Goal: Task Accomplishment & Management: Complete application form

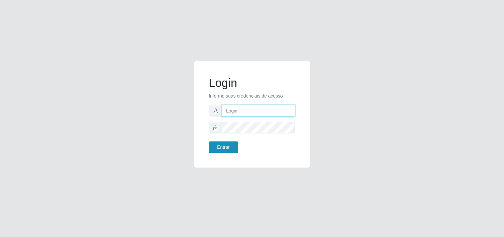
type input "analucia@cestao"
click at [221, 147] on button "Entrar" at bounding box center [223, 147] width 29 height 12
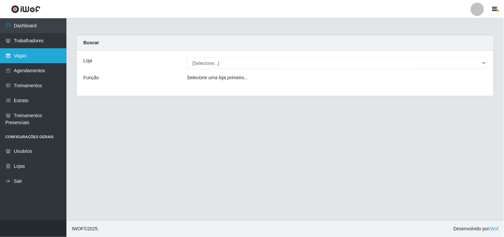
click at [45, 53] on link "Vagas" at bounding box center [33, 55] width 66 height 15
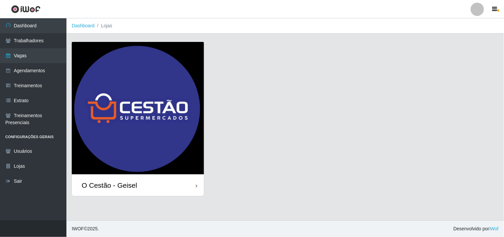
click at [134, 189] on div "O Cestão - Geisel" at bounding box center [109, 185] width 55 height 8
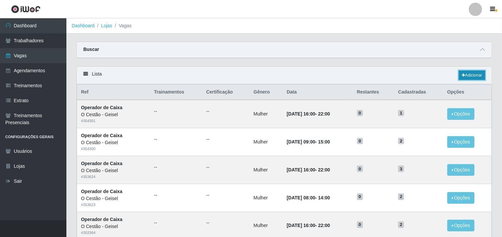
click at [474, 74] on link "Adicionar" at bounding box center [472, 74] width 26 height 9
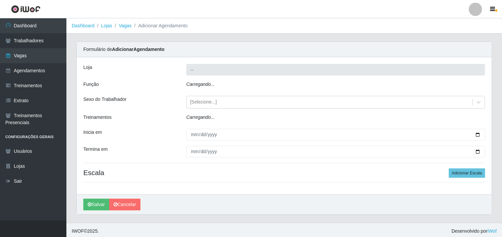
type input "O Cestão - Geisel"
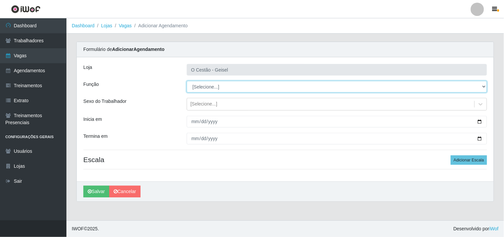
click at [208, 84] on select "[Selecione...] ASG ASG + ASG ++ Auxiliar de Estoque Auxiliar de Estoque + Auxil…" at bounding box center [337, 87] width 300 height 12
select select "22"
click at [187, 81] on select "[Selecione...] ASG ASG + ASG ++ Auxiliar de Estoque Auxiliar de Estoque + Auxil…" at bounding box center [337, 87] width 300 height 12
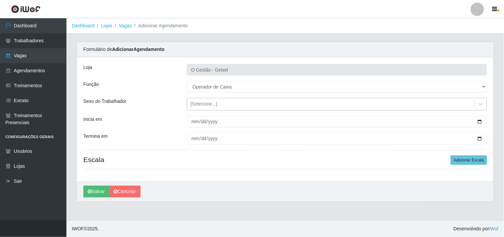
click at [217, 104] on div "[Selecione...]" at bounding box center [330, 104] width 287 height 11
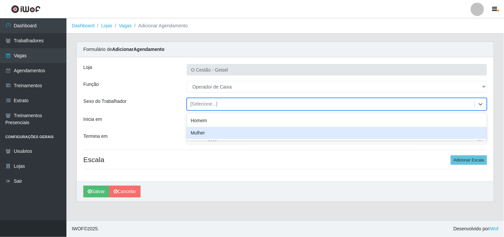
click at [216, 133] on div "Mulher" at bounding box center [337, 133] width 300 height 12
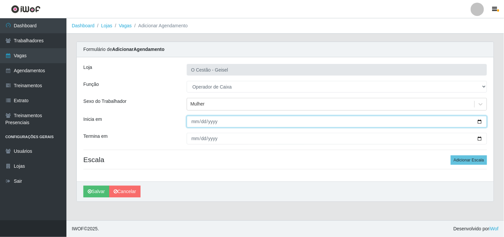
click at [196, 118] on input "Inicia em" at bounding box center [337, 122] width 300 height 12
type input "[DATE]"
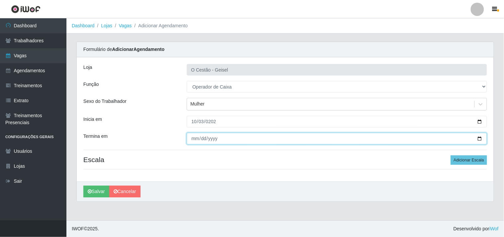
click at [197, 137] on input "Termina em" at bounding box center [337, 139] width 300 height 12
type input "[DATE]"
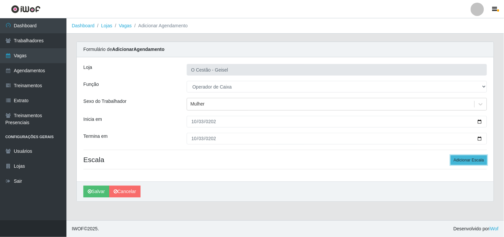
click at [476, 161] on button "Adicionar Escala" at bounding box center [469, 159] width 36 height 9
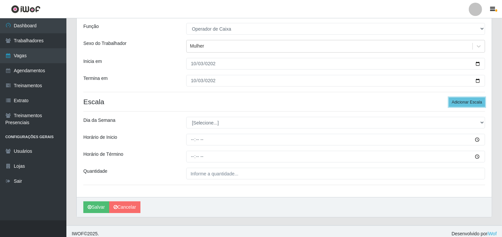
scroll to position [63, 0]
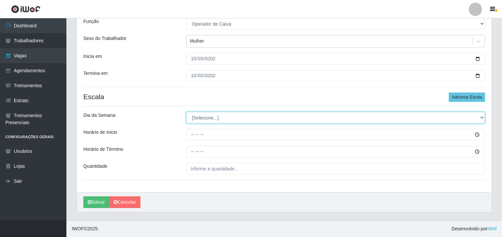
click at [217, 121] on select "[Selecione...] Segunda Terça Quarta Quinta Sexta Sábado Domingo" at bounding box center [335, 118] width 299 height 12
select select "5"
click at [186, 112] on select "[Selecione...] Segunda Terça Quarta Quinta Sexta Sábado Domingo" at bounding box center [335, 118] width 299 height 12
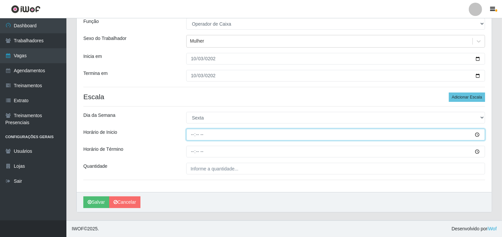
click at [193, 134] on input "Horário de Inicio" at bounding box center [335, 135] width 299 height 12
type input "08:00"
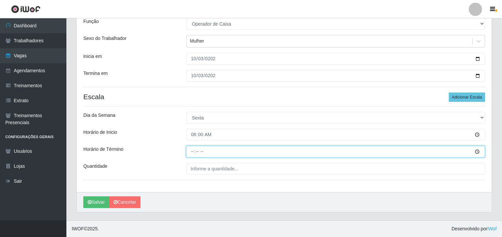
click at [194, 150] on input "Horário de Término" at bounding box center [335, 152] width 299 height 12
type input "14:00"
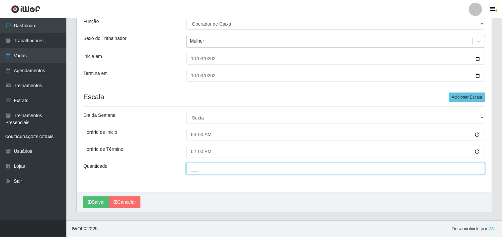
click at [196, 167] on input "___" at bounding box center [335, 169] width 299 height 12
type input "2__"
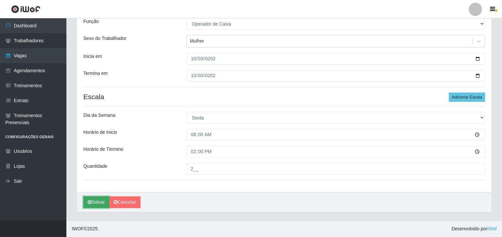
click at [100, 198] on button "Salvar" at bounding box center [96, 202] width 26 height 12
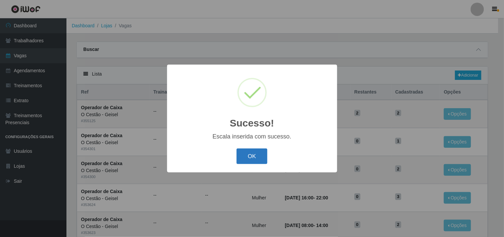
click at [260, 150] on button "OK" at bounding box center [252, 156] width 31 height 16
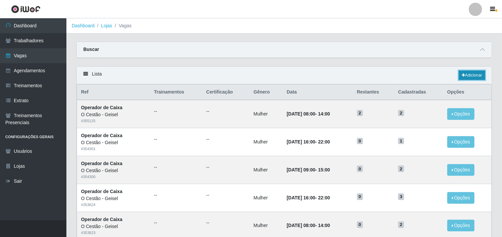
click at [471, 75] on link "Adicionar" at bounding box center [472, 74] width 26 height 9
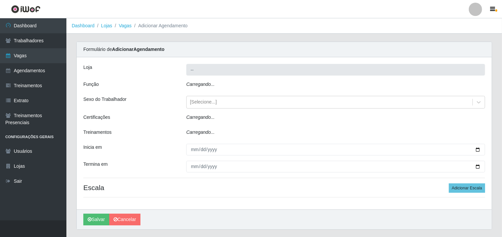
type input "O Cestão - Geisel"
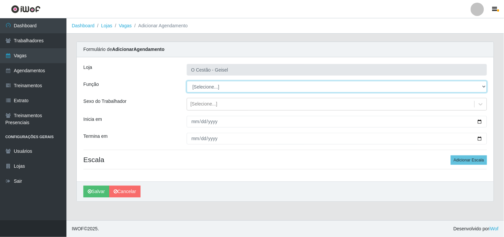
click at [210, 87] on select "[Selecione...] ASG ASG + ASG ++ Auxiliar de Estoque Auxiliar de Estoque + Auxil…" at bounding box center [337, 87] width 300 height 12
select select "22"
click at [187, 81] on select "[Selecione...] ASG ASG + ASG ++ Auxiliar de Estoque Auxiliar de Estoque + Auxil…" at bounding box center [337, 87] width 300 height 12
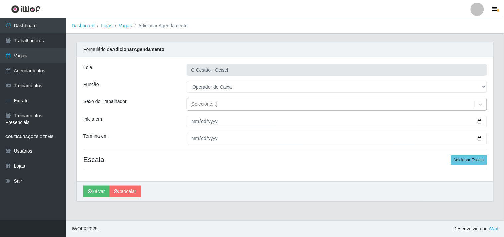
click at [201, 101] on div "[Selecione...]" at bounding box center [203, 104] width 27 height 7
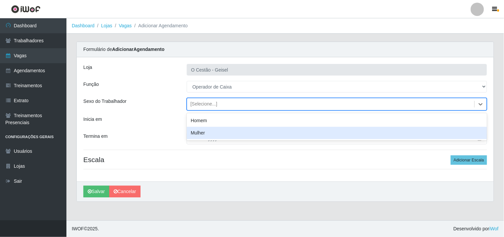
click at [211, 135] on div "Mulher" at bounding box center [337, 133] width 300 height 12
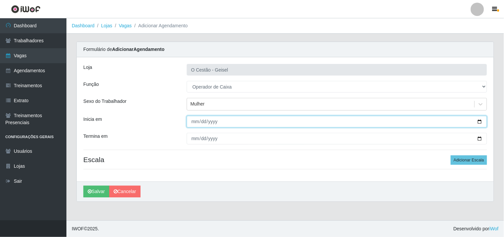
click at [194, 122] on input "Inicia em" at bounding box center [337, 122] width 300 height 12
type input "[DATE]"
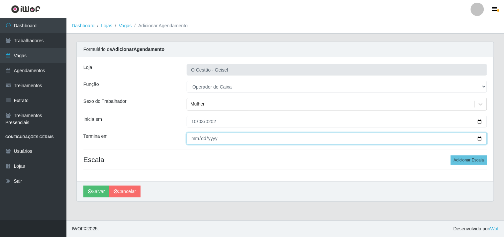
click at [194, 138] on input "Termina em" at bounding box center [337, 139] width 300 height 12
type input "[DATE]"
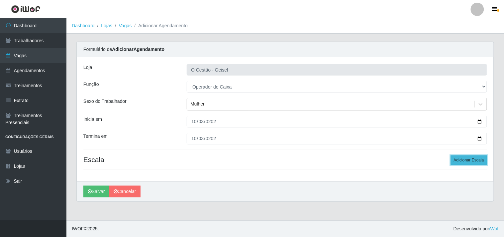
click at [467, 161] on button "Adicionar Escala" at bounding box center [469, 159] width 36 height 9
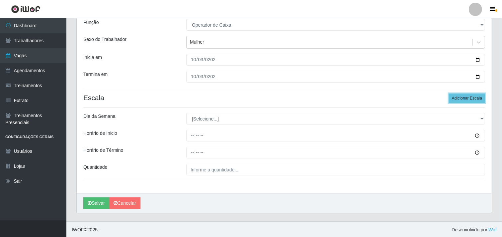
scroll to position [63, 0]
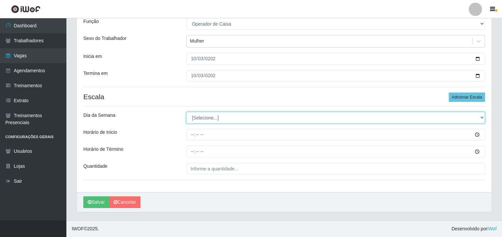
click at [206, 118] on select "[Selecione...] Segunda Terça Quarta Quinta Sexta Sábado Domingo" at bounding box center [335, 118] width 299 height 12
select select "5"
click at [186, 112] on select "[Selecione...] Segunda Terça Quarta Quinta Sexta Sábado Domingo" at bounding box center [335, 118] width 299 height 12
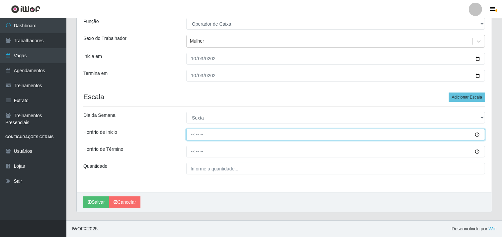
click at [191, 134] on input "Horário de Inicio" at bounding box center [335, 135] width 299 height 12
type input "16:00"
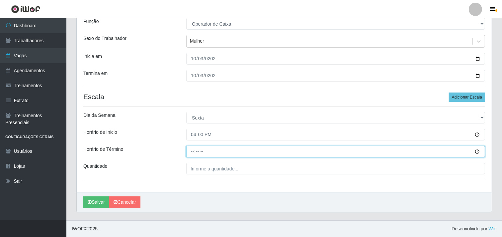
click at [189, 148] on input "Horário de Término" at bounding box center [335, 152] width 299 height 12
type input "22:00"
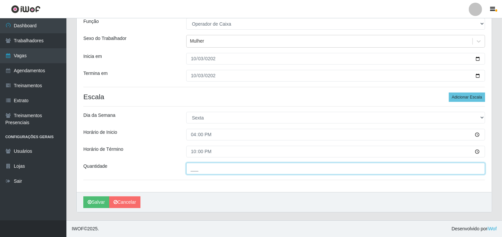
click at [205, 167] on input "___" at bounding box center [335, 169] width 299 height 12
type input "2__"
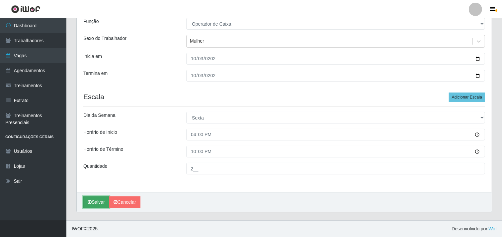
click at [101, 200] on button "Salvar" at bounding box center [96, 202] width 26 height 12
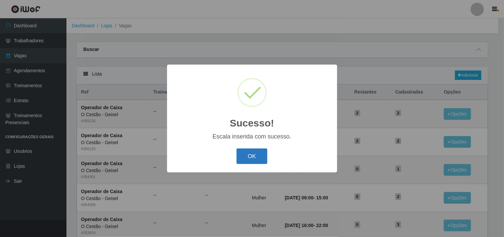
click at [249, 157] on button "OK" at bounding box center [252, 156] width 31 height 16
